Goal: Task Accomplishment & Management: Use online tool/utility

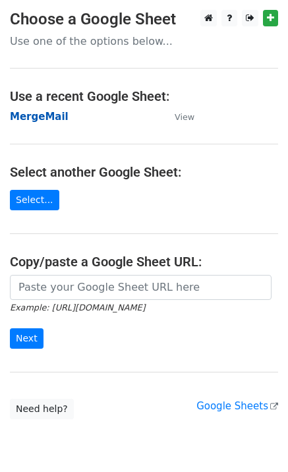
click at [42, 122] on strong "MergeMail" at bounding box center [39, 117] width 59 height 12
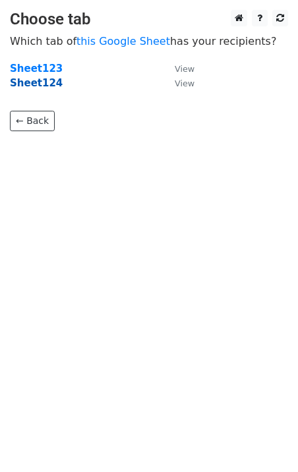
click at [46, 89] on strong "Sheet124" at bounding box center [36, 83] width 53 height 12
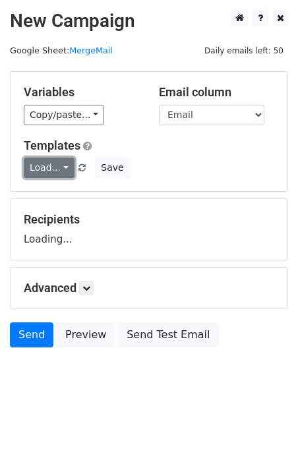
click at [52, 166] on link "Load..." at bounding box center [49, 168] width 51 height 20
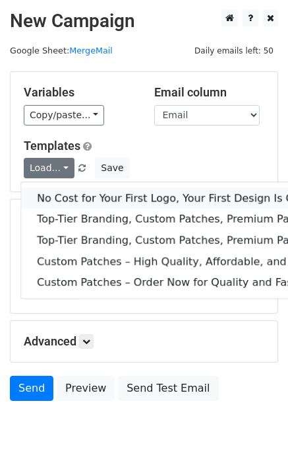
click at [79, 193] on link "No Cost for Your First Logo, Your First Design Is On Us!" at bounding box center [213, 197] width 385 height 21
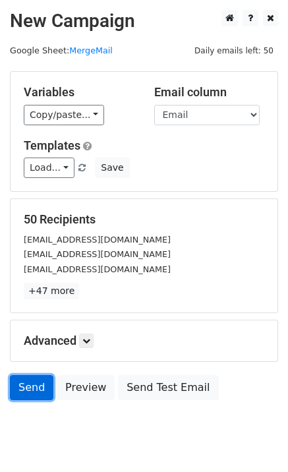
click at [25, 395] on link "Send" at bounding box center [32, 387] width 44 height 25
